Goal: Find specific page/section: Find specific page/section

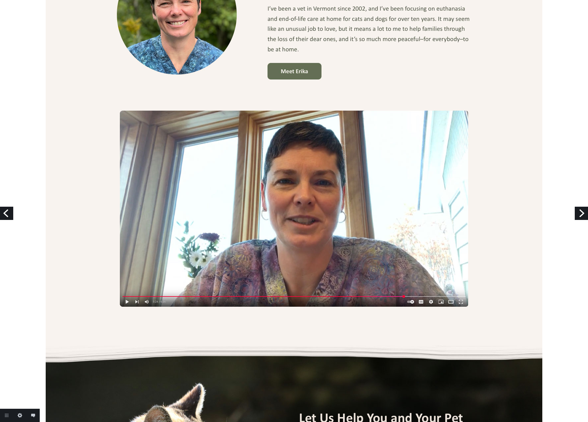
scroll to position [900, 0]
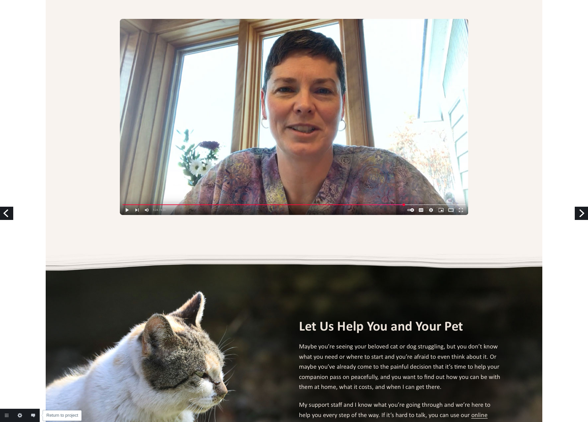
click at [7, 414] on link "Return to project" at bounding box center [6, 414] width 13 height 13
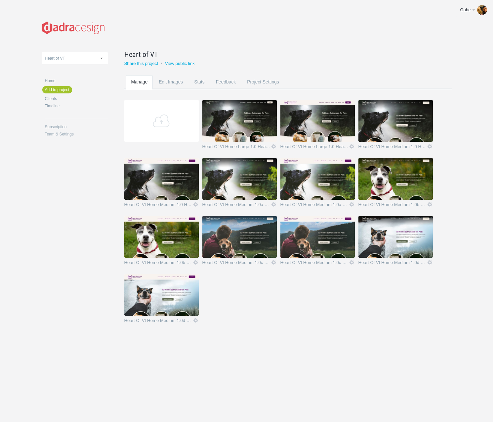
click at [327, 182] on img at bounding box center [318, 179] width 74 height 42
click at [247, 176] on img at bounding box center [239, 179] width 74 height 42
click at [396, 176] on img at bounding box center [396, 179] width 74 height 42
click at [237, 237] on img at bounding box center [239, 237] width 74 height 42
click at [385, 242] on img at bounding box center [396, 237] width 74 height 42
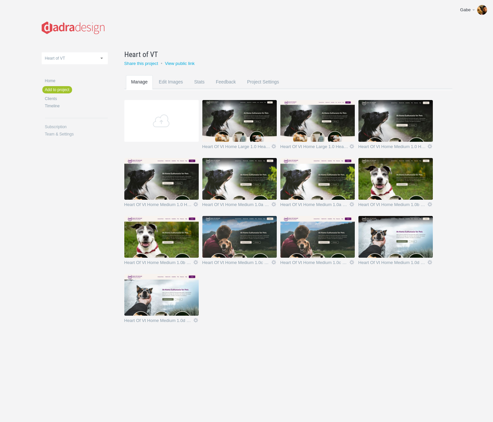
click at [326, 324] on section "Add Heart Of Vt Home Large 1.0 Header Clear Icon Rename Edit / Replace Remove D…" at bounding box center [293, 216] width 338 height 232
